Goal: Task Accomplishment & Management: Manage account settings

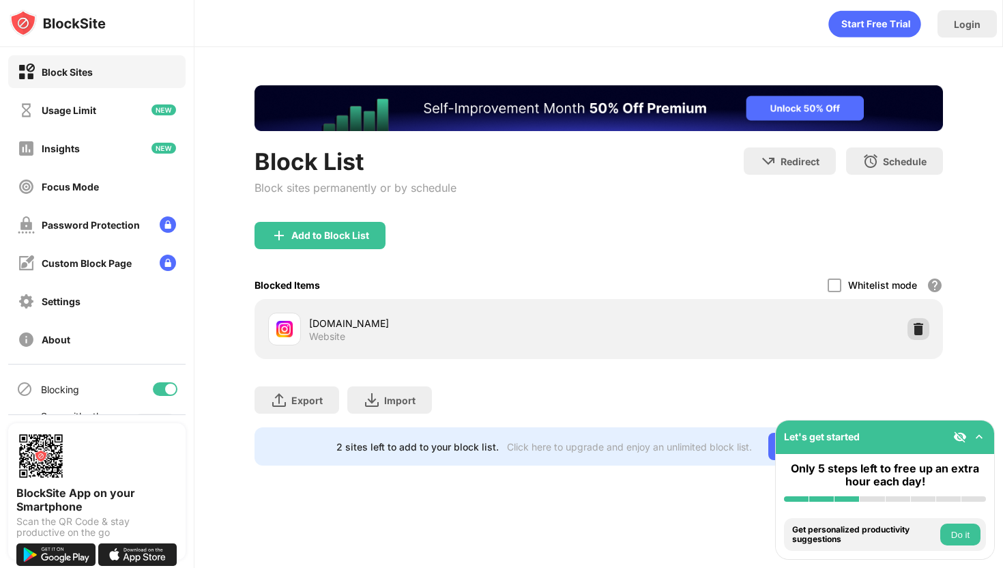
click at [922, 327] on img at bounding box center [918, 329] width 14 height 14
